Goal: Find specific page/section: Find specific page/section

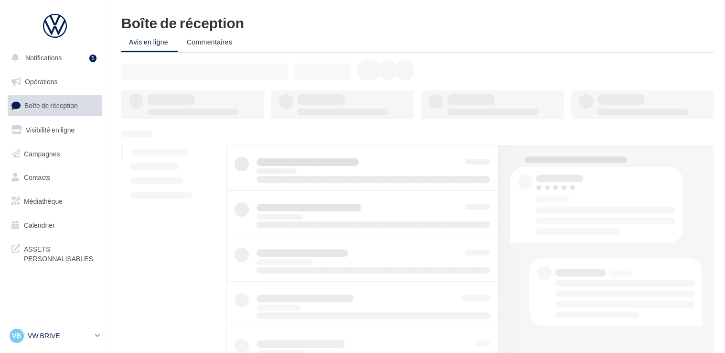
click at [54, 330] on div "VB VW BRIVE vw-bri-sdes" at bounding box center [51, 335] width 82 height 14
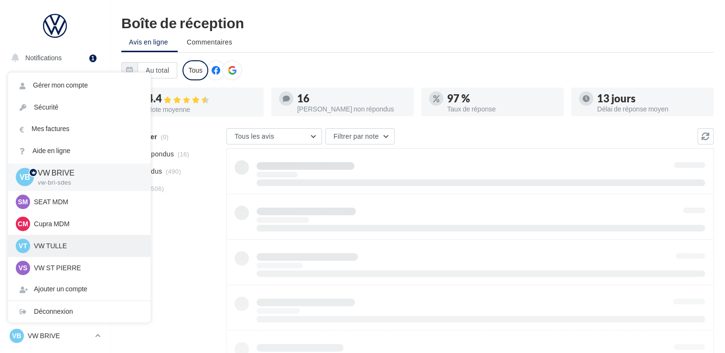
click at [54, 240] on div "VT VW TULLE vw-tul-sdes" at bounding box center [79, 245] width 127 height 14
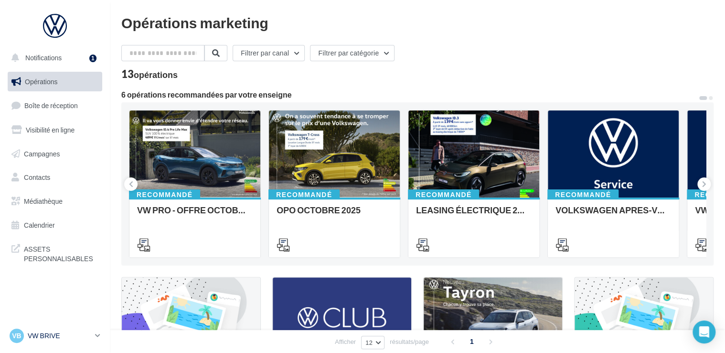
click at [73, 331] on p "VW BRIVE" at bounding box center [60, 336] width 64 height 10
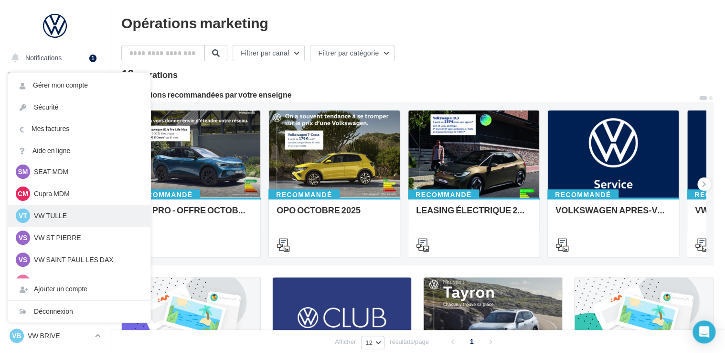
scroll to position [88, 0]
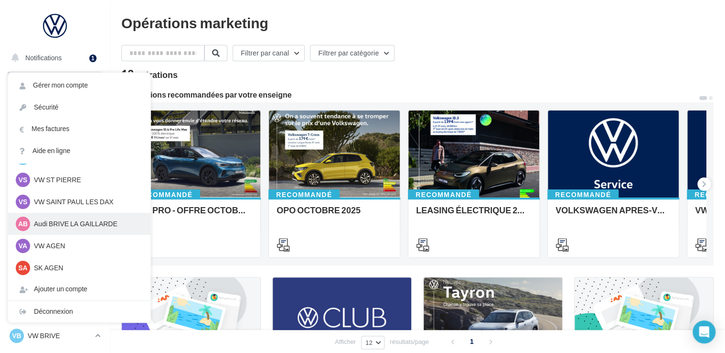
click at [71, 214] on div "AB Audi BRIVE LA GAILLARDE audi-briv-lab" at bounding box center [79, 224] width 142 height 22
click at [68, 220] on p "Audi BRIVE LA GAILLARDE" at bounding box center [86, 224] width 105 height 10
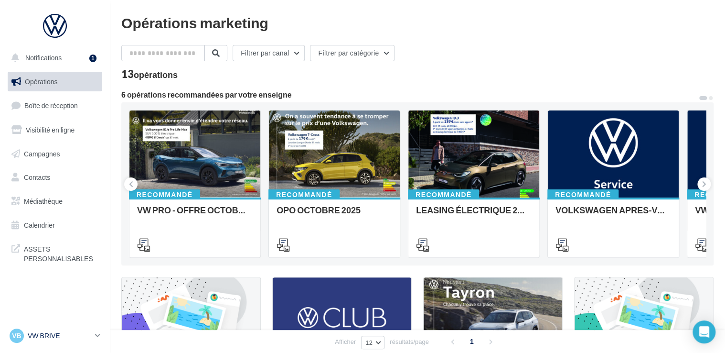
click at [48, 332] on p "VW BRIVE" at bounding box center [60, 336] width 64 height 10
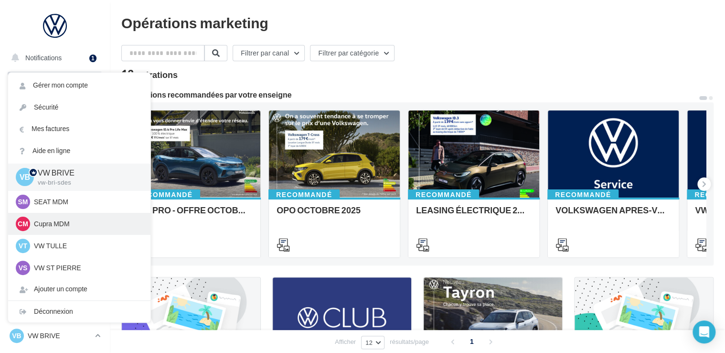
scroll to position [88, 0]
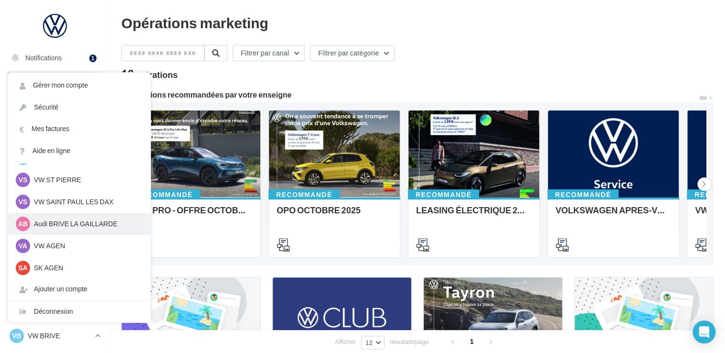
click at [61, 226] on p "Audi BRIVE LA GAILLARDE" at bounding box center [86, 224] width 105 height 10
